Goal: Transaction & Acquisition: Download file/media

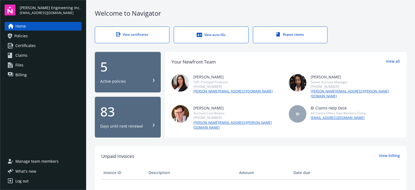
click at [139, 31] on link "View certificates" at bounding box center [132, 34] width 75 height 17
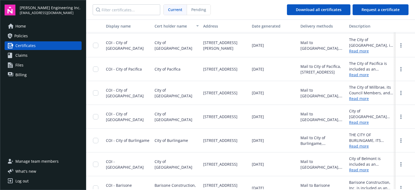
scroll to position [946, 0]
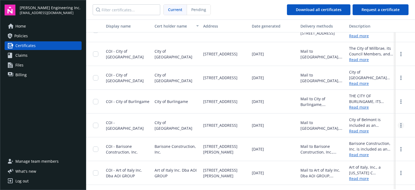
click at [400, 124] on icon "more" at bounding box center [400, 125] width 1 height 4
click at [371, 135] on link "Download" at bounding box center [386, 136] width 35 height 11
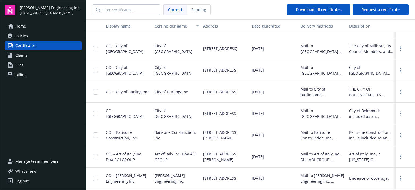
scroll to position [946, 0]
